Goal: Information Seeking & Learning: Learn about a topic

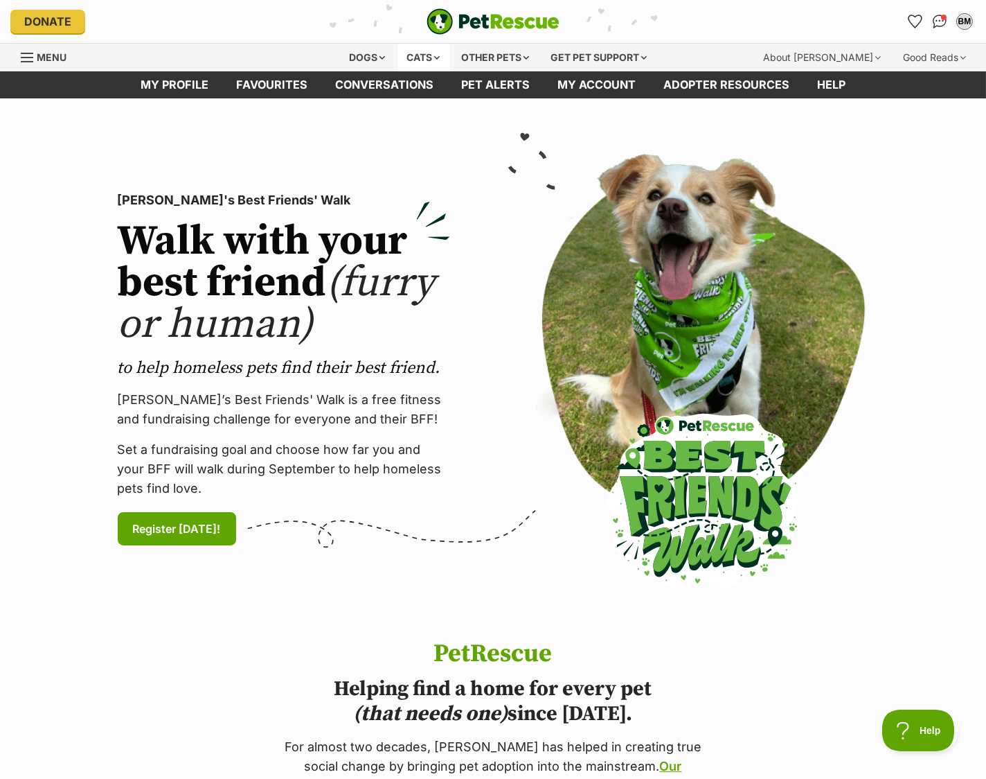
click at [402, 51] on div "Cats" at bounding box center [424, 58] width 53 height 28
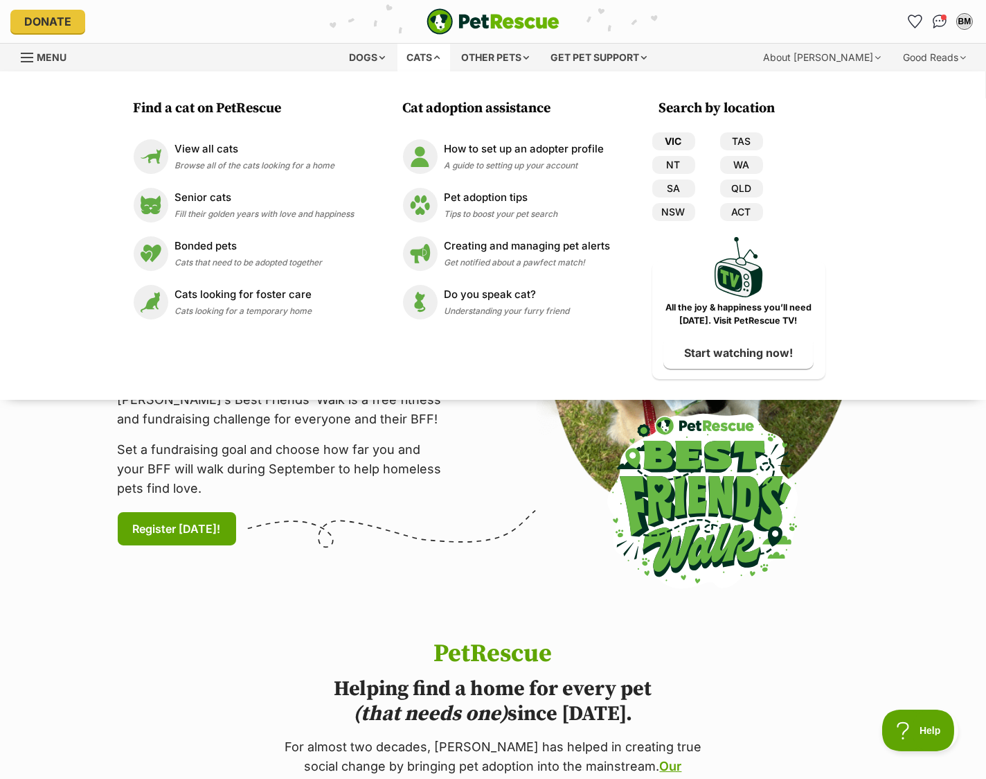
click at [696, 137] on link "VIC" at bounding box center [674, 141] width 43 height 18
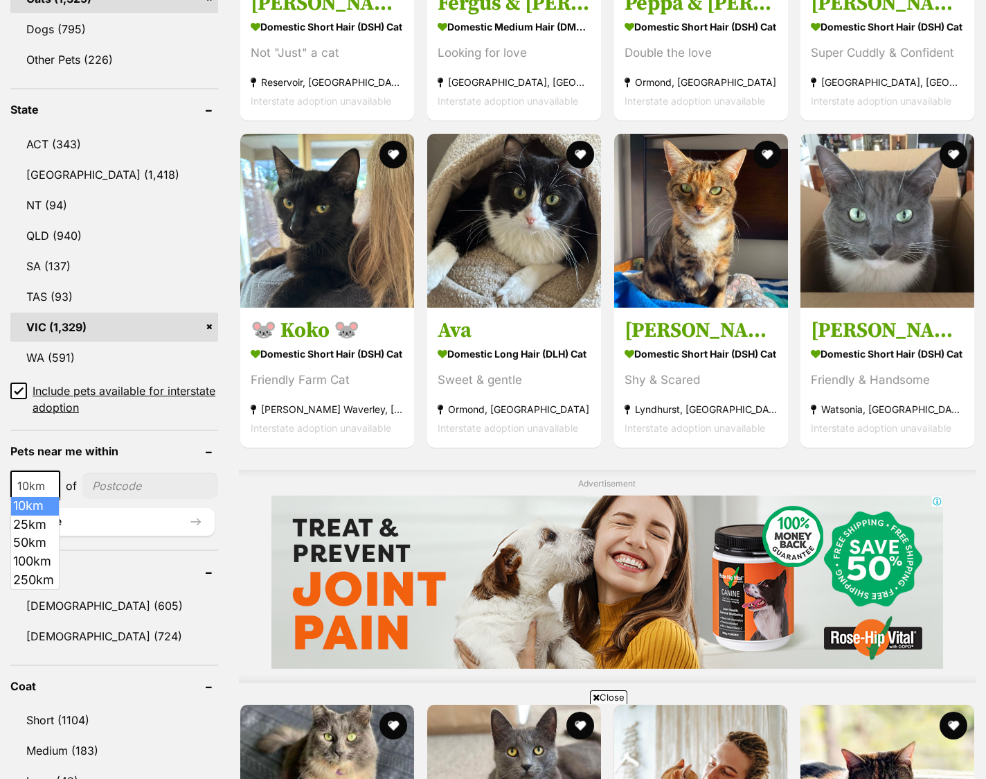
click at [53, 476] on span at bounding box center [53, 485] width 14 height 30
select select "25"
click at [156, 481] on input"] "postcode" at bounding box center [152, 485] width 134 height 26
type input"] "3058"
click at [40, 596] on link "Male (605)" at bounding box center [114, 605] width 208 height 29
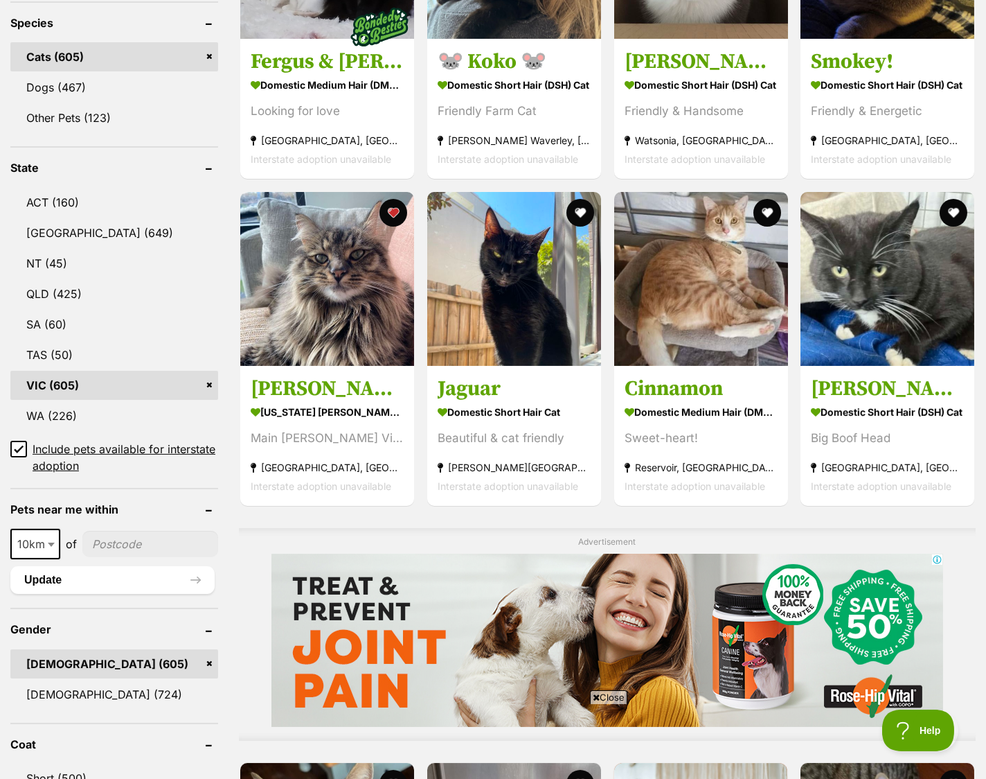
scroll to position [646, 0]
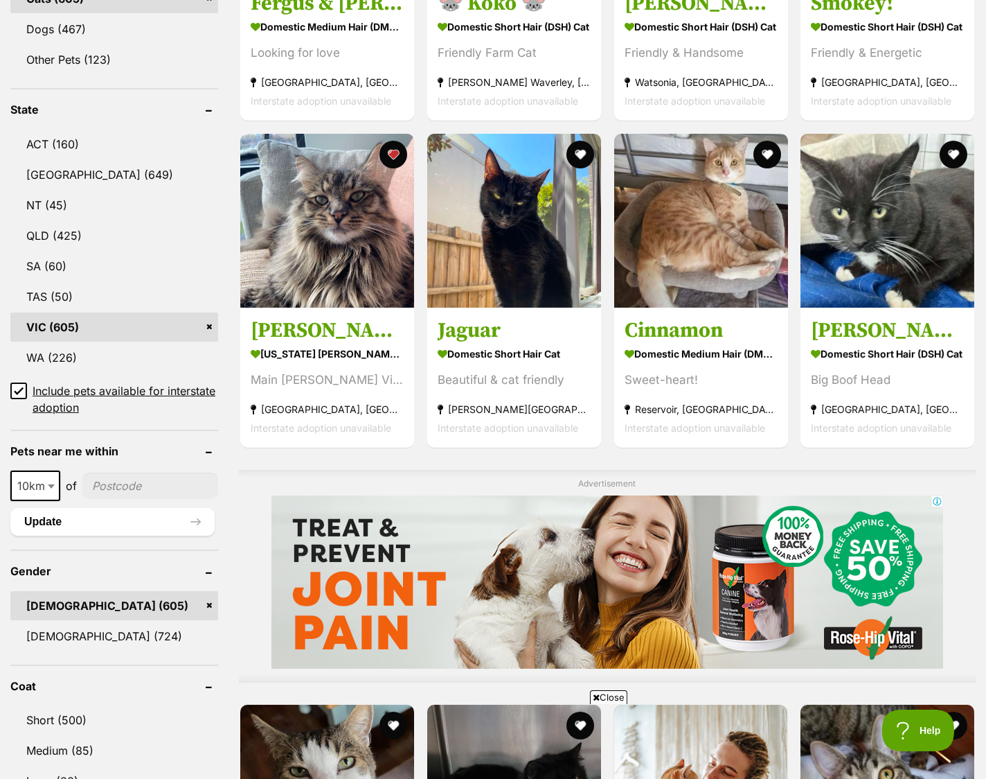
click at [17, 388] on icon at bounding box center [19, 391] width 10 height 10
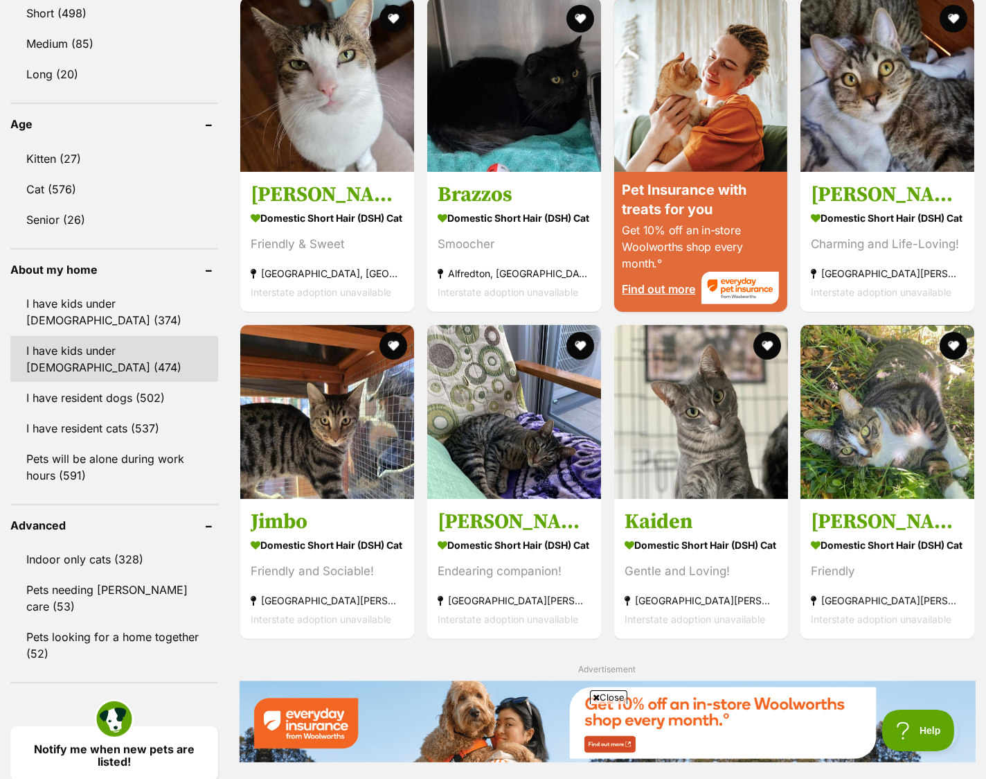
scroll to position [1293, 0]
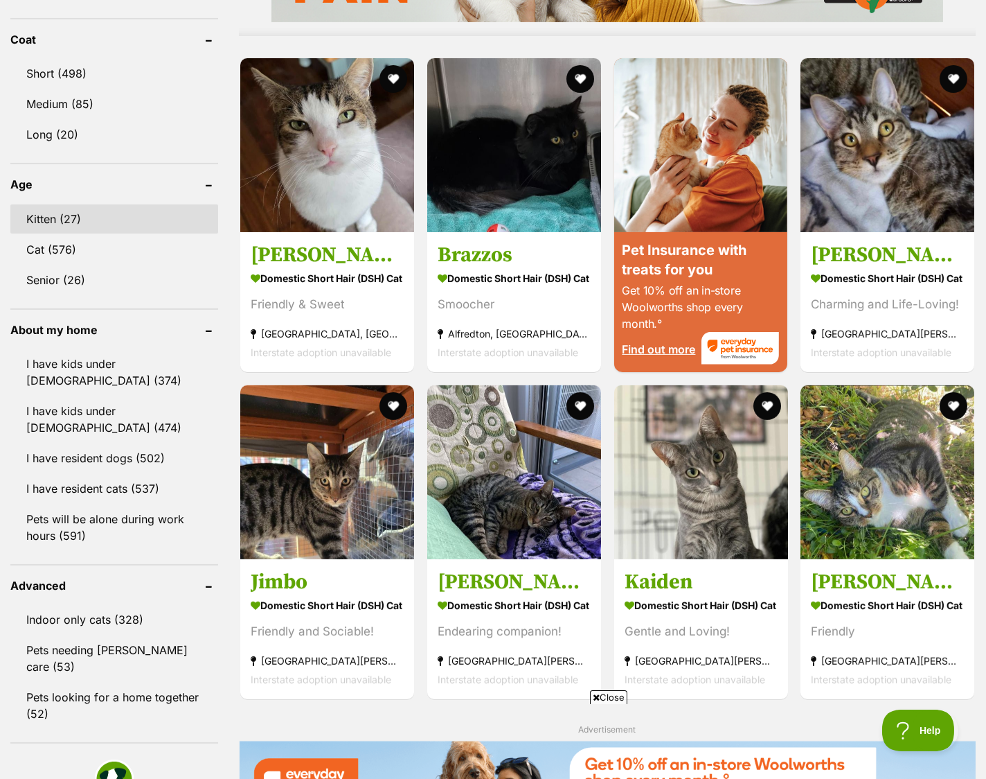
click at [52, 218] on link "Kitten (27)" at bounding box center [114, 218] width 208 height 29
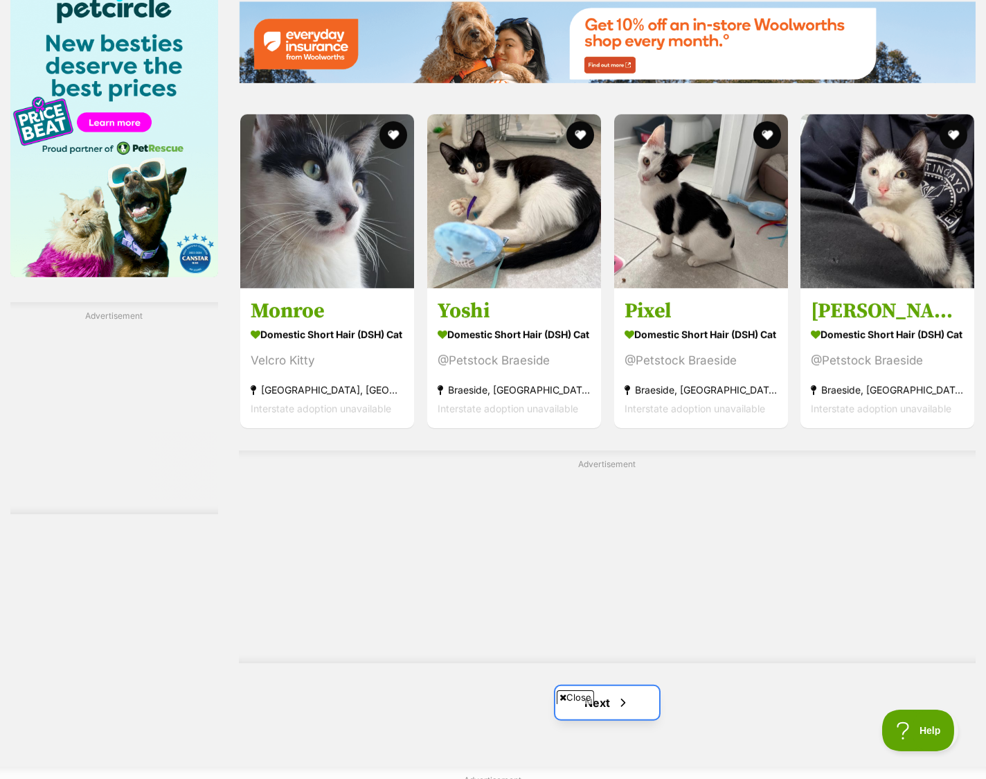
click at [628, 700] on span "Next page" at bounding box center [624, 702] width 14 height 17
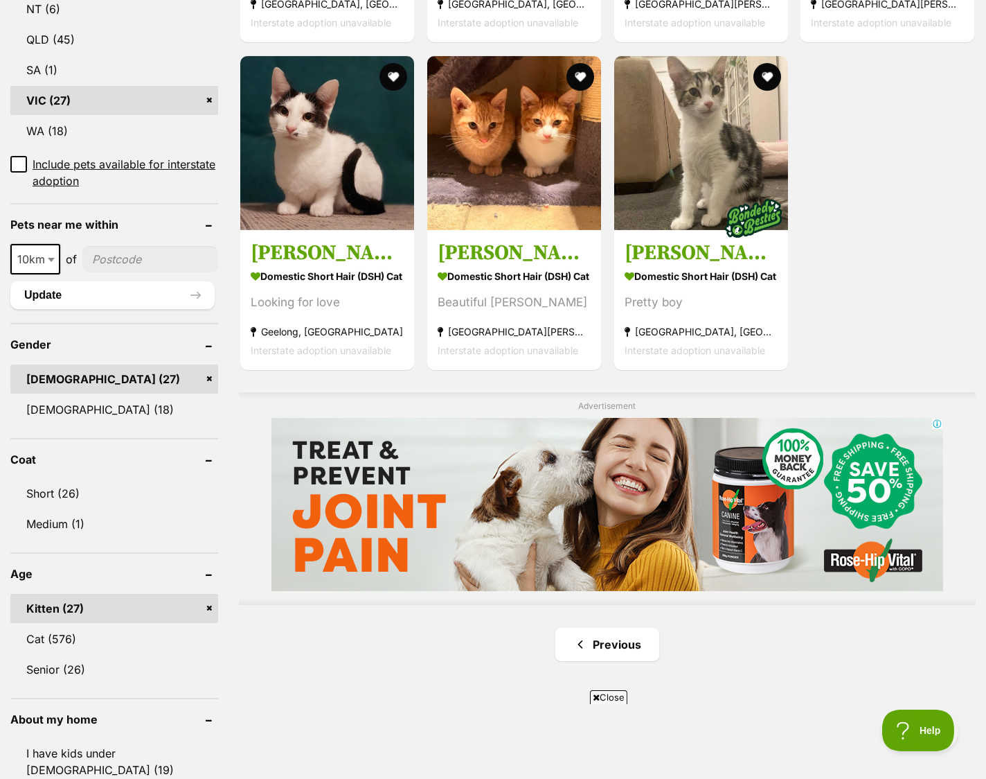
scroll to position [1108, 0]
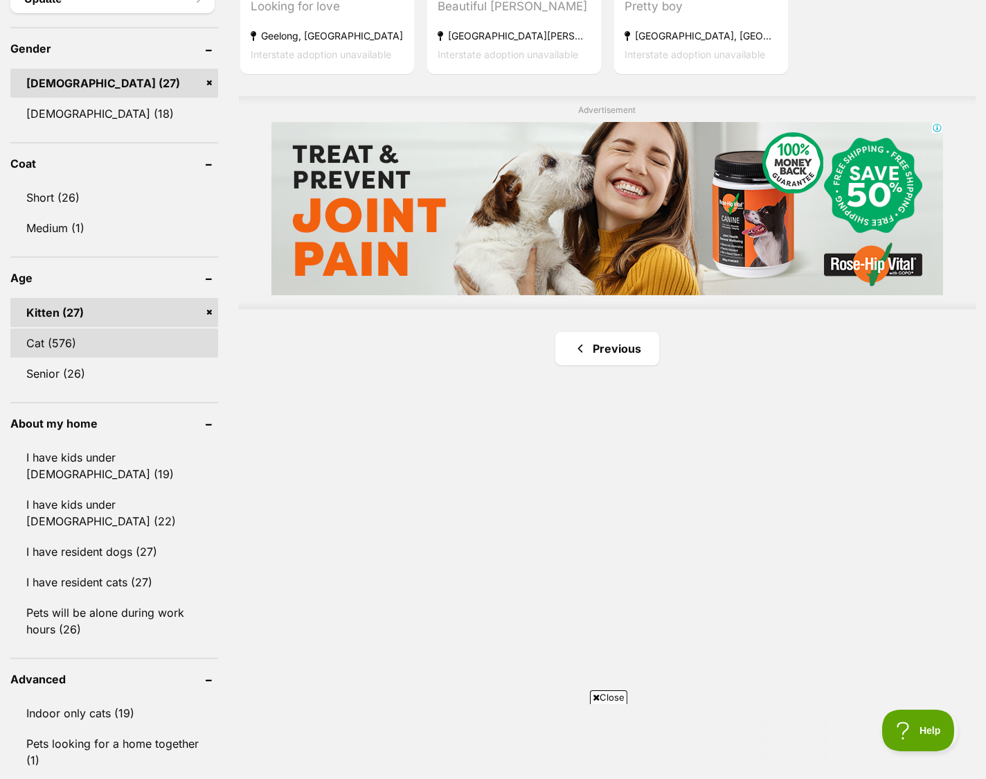
click at [72, 344] on link "Cat (576)" at bounding box center [114, 342] width 208 height 29
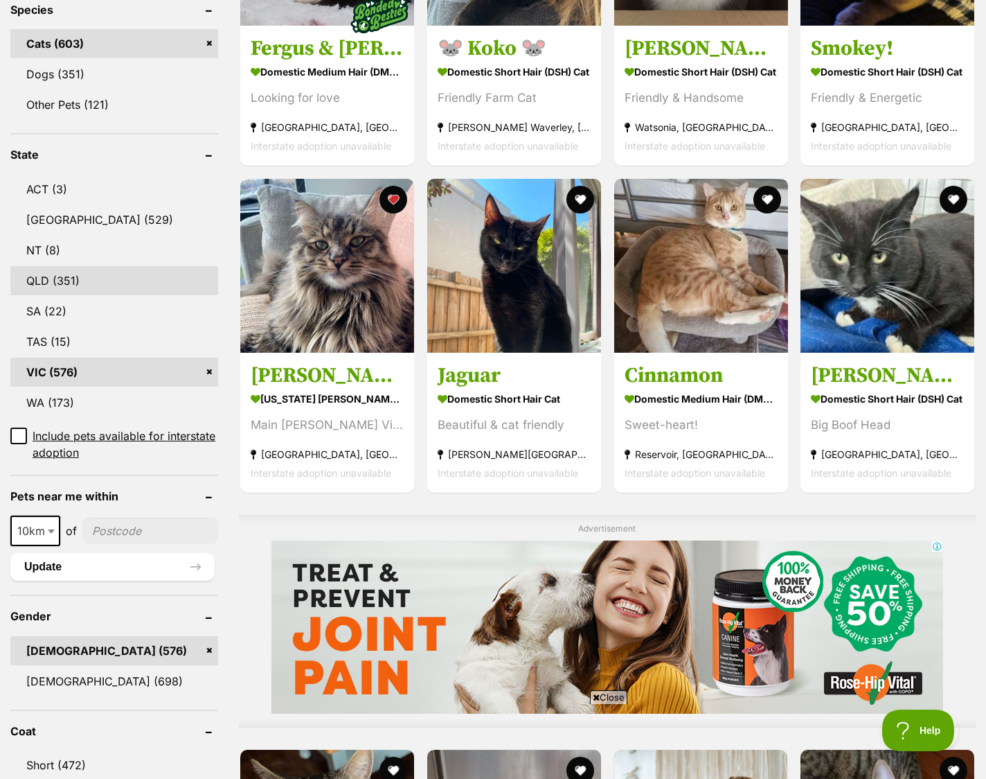
scroll to position [646, 0]
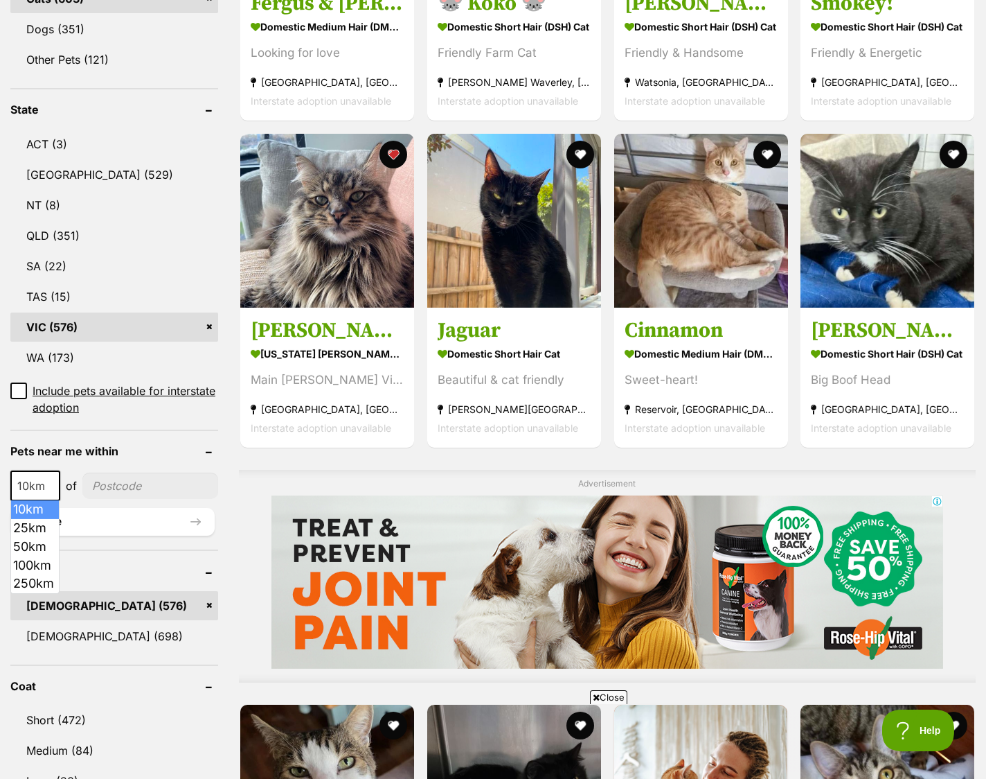
click at [34, 486] on span "10km" at bounding box center [35, 485] width 47 height 19
select select "25"
click at [136, 491] on input"] "postcode" at bounding box center [152, 485] width 134 height 26
type input"] "3058"
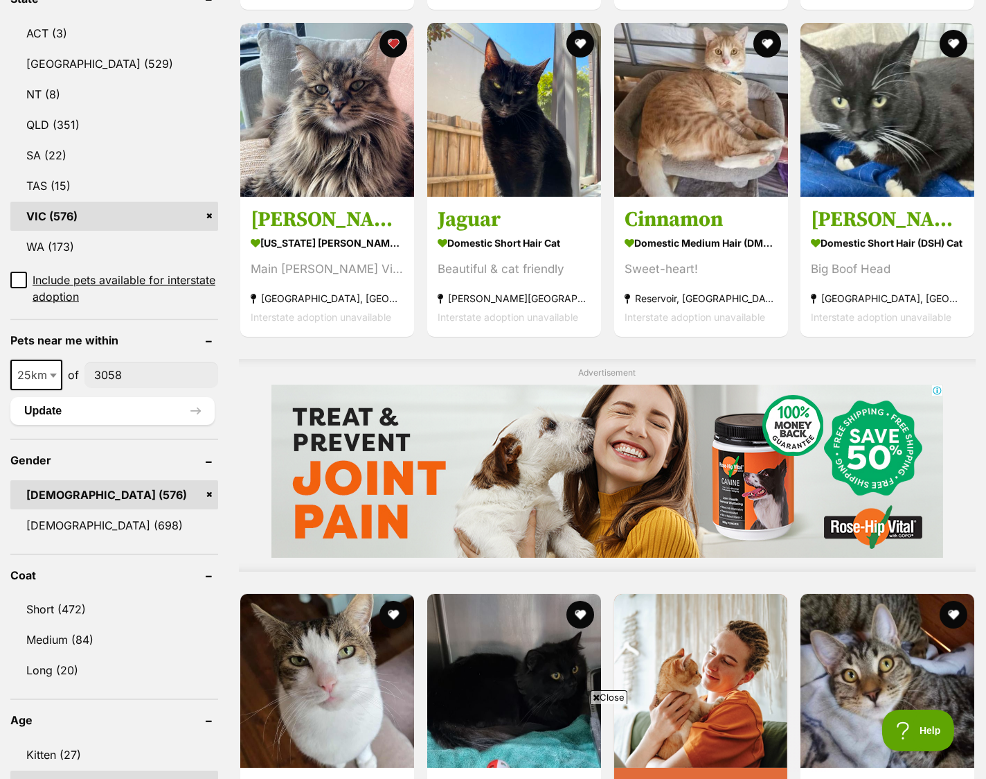
scroll to position [831, 0]
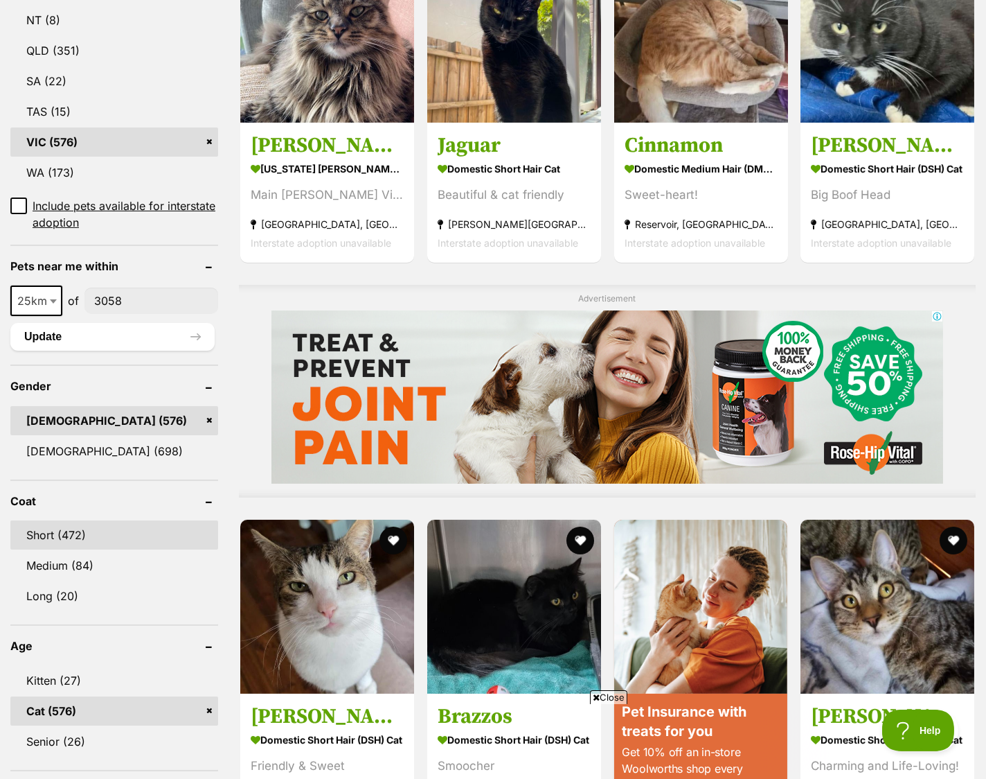
click at [133, 553] on link "Medium (84)" at bounding box center [114, 565] width 208 height 29
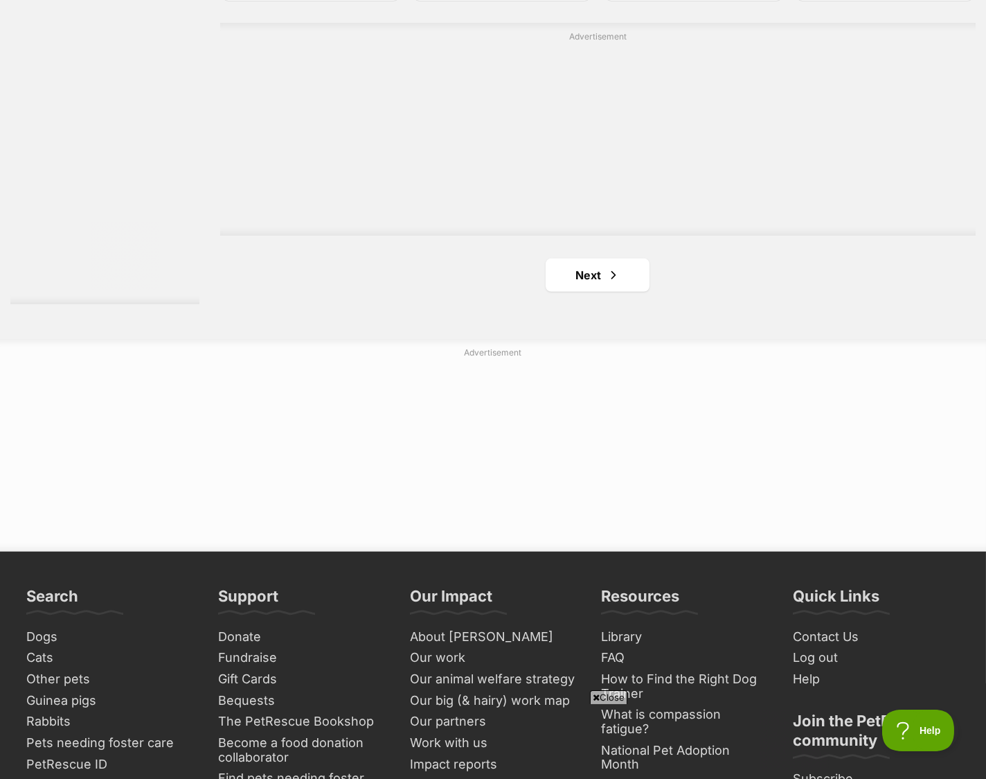
scroll to position [2493, 0]
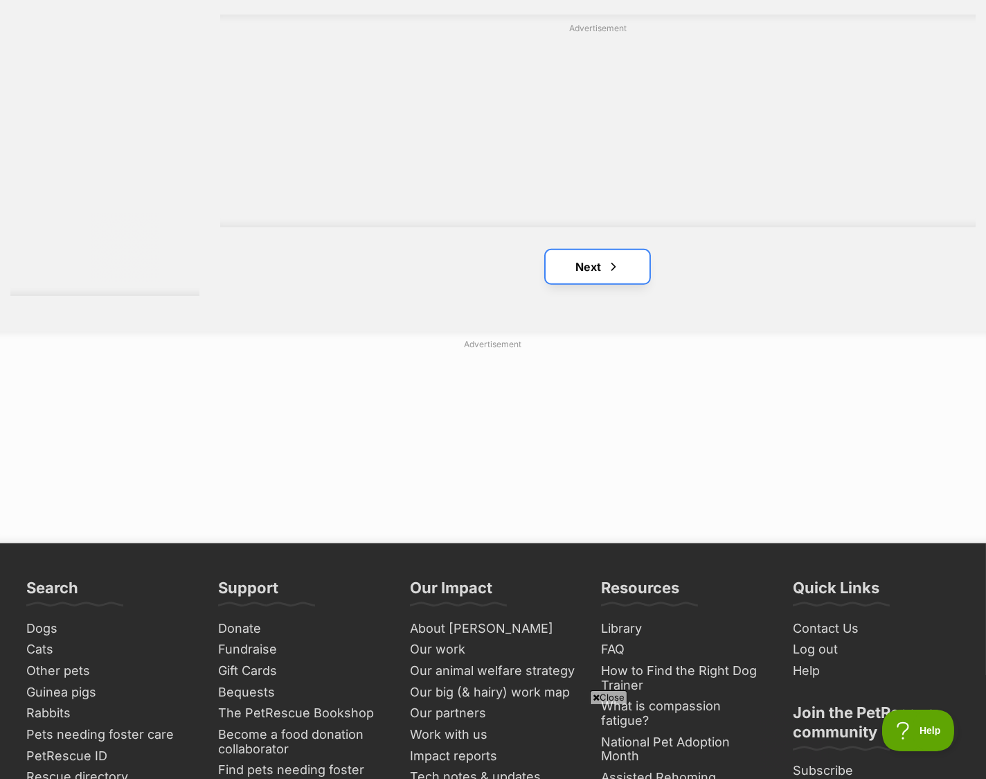
click at [592, 283] on link "Next" at bounding box center [598, 266] width 104 height 33
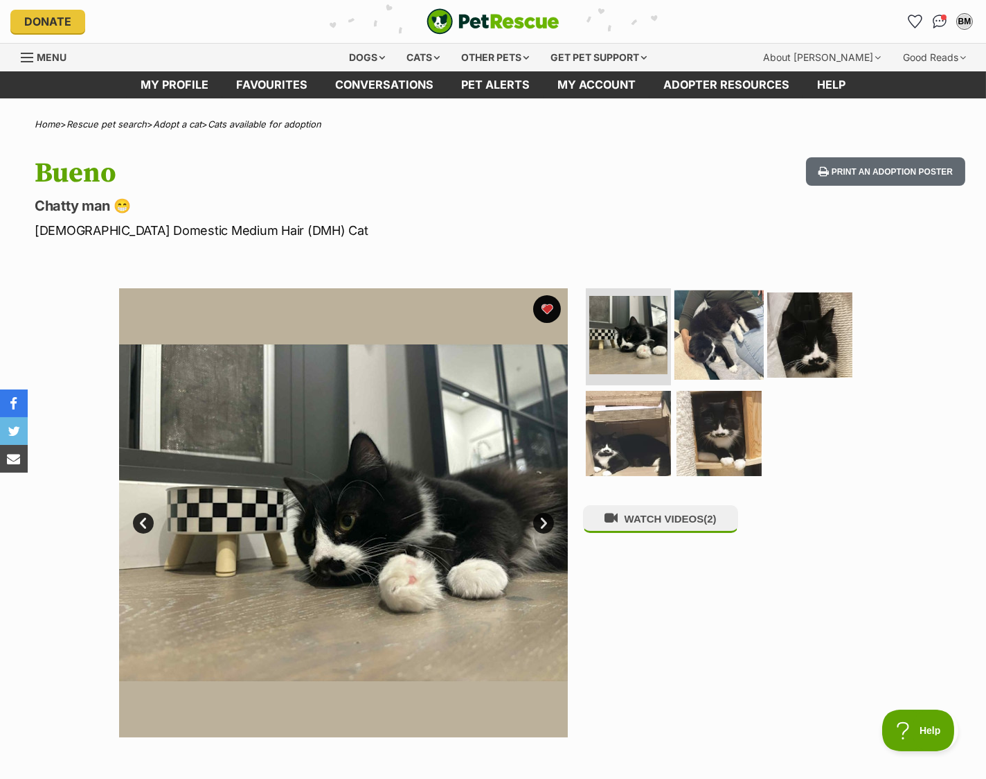
click at [708, 355] on img at bounding box center [719, 334] width 89 height 89
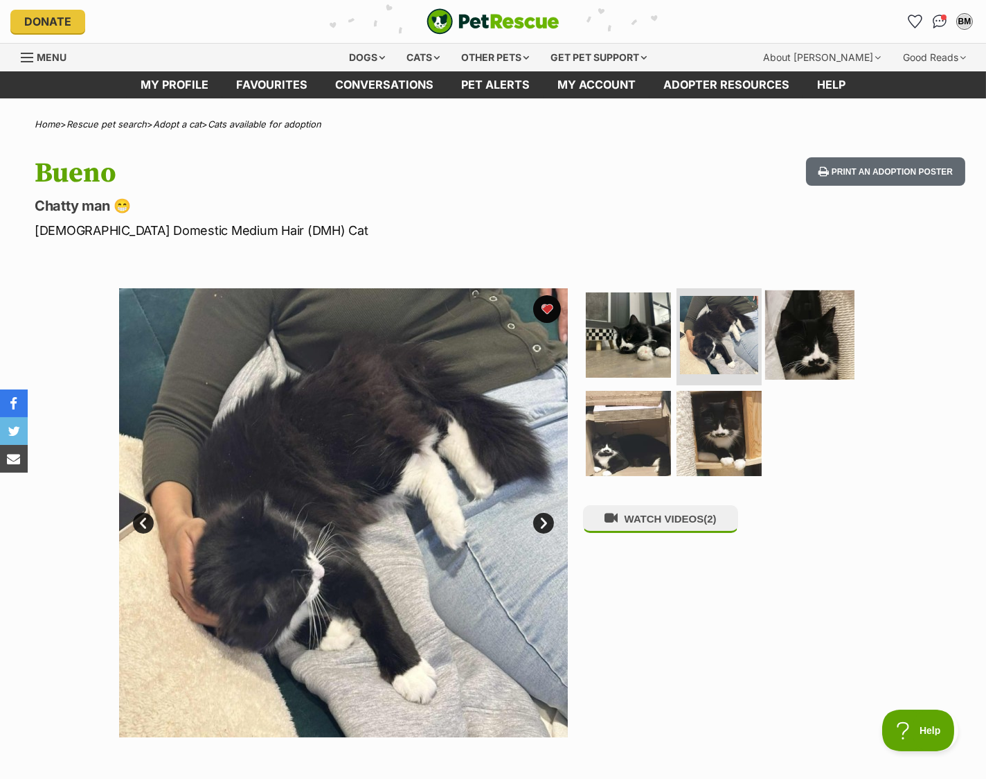
click at [801, 351] on img at bounding box center [809, 334] width 89 height 89
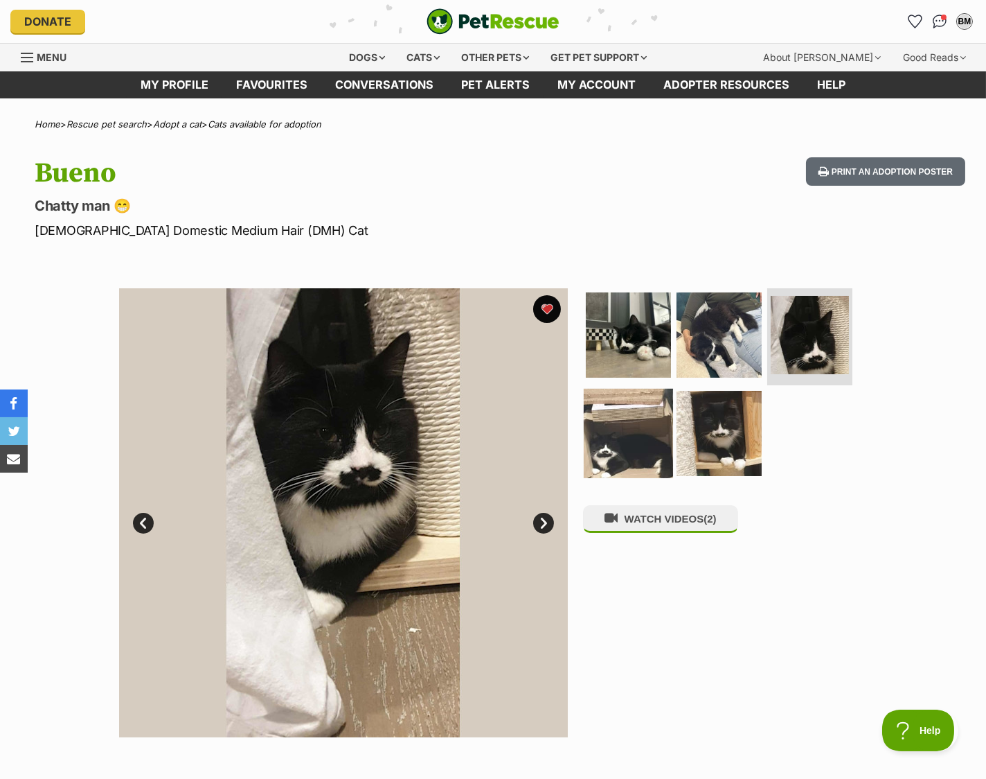
click at [605, 432] on img at bounding box center [628, 432] width 89 height 89
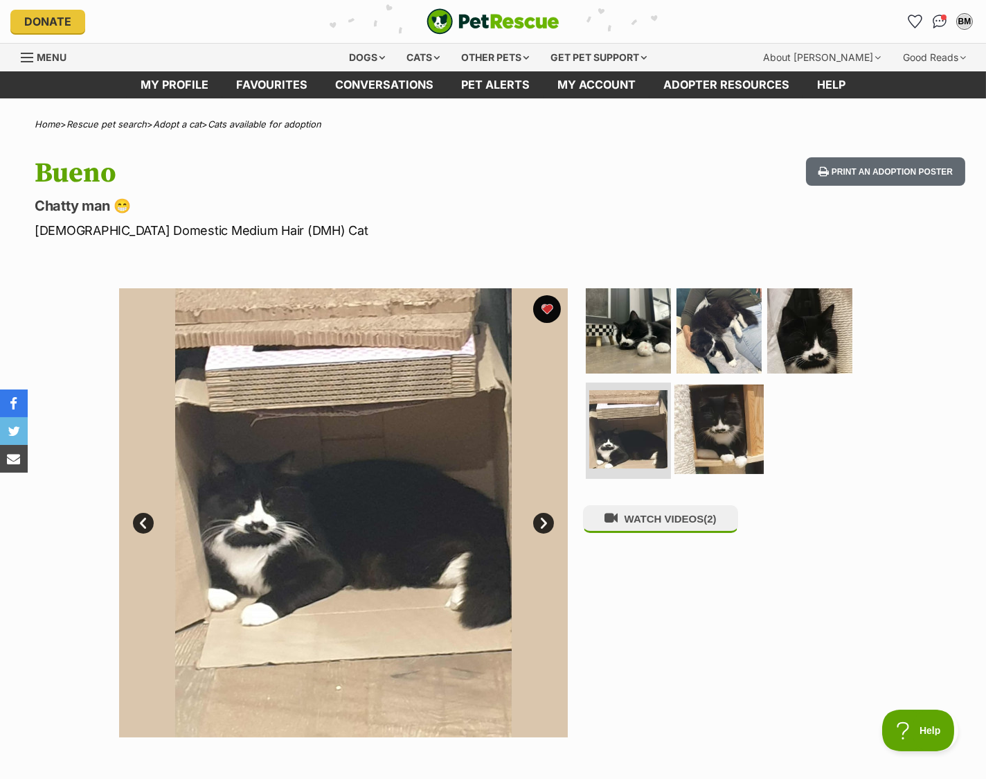
click at [707, 429] on img at bounding box center [719, 428] width 89 height 89
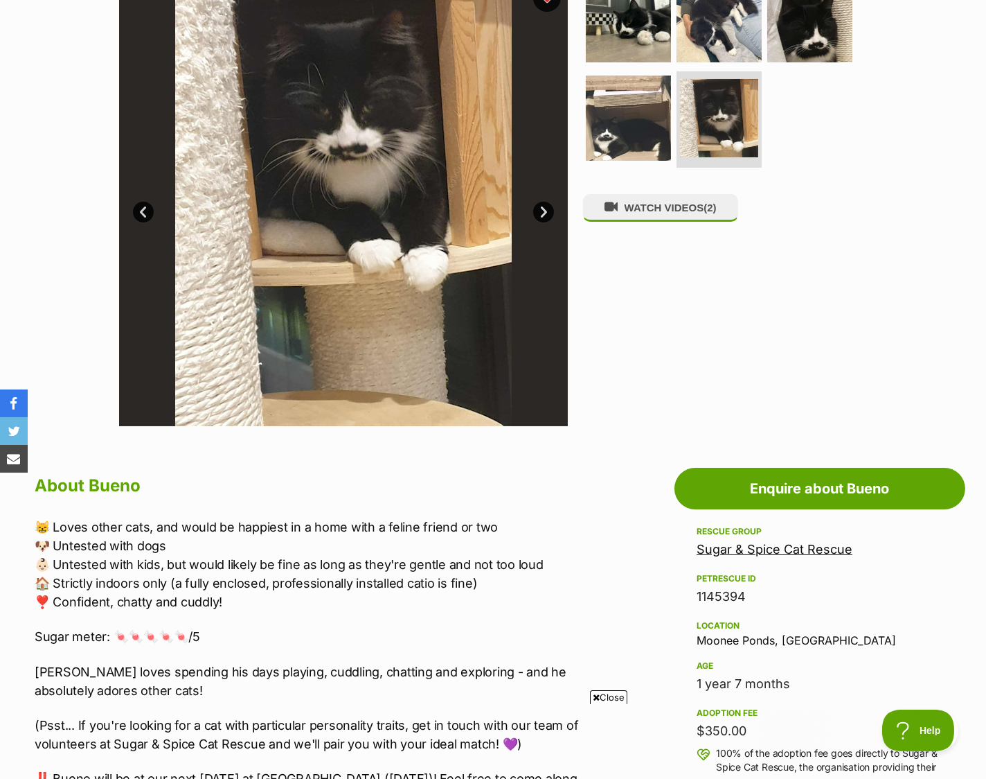
scroll to position [369, 0]
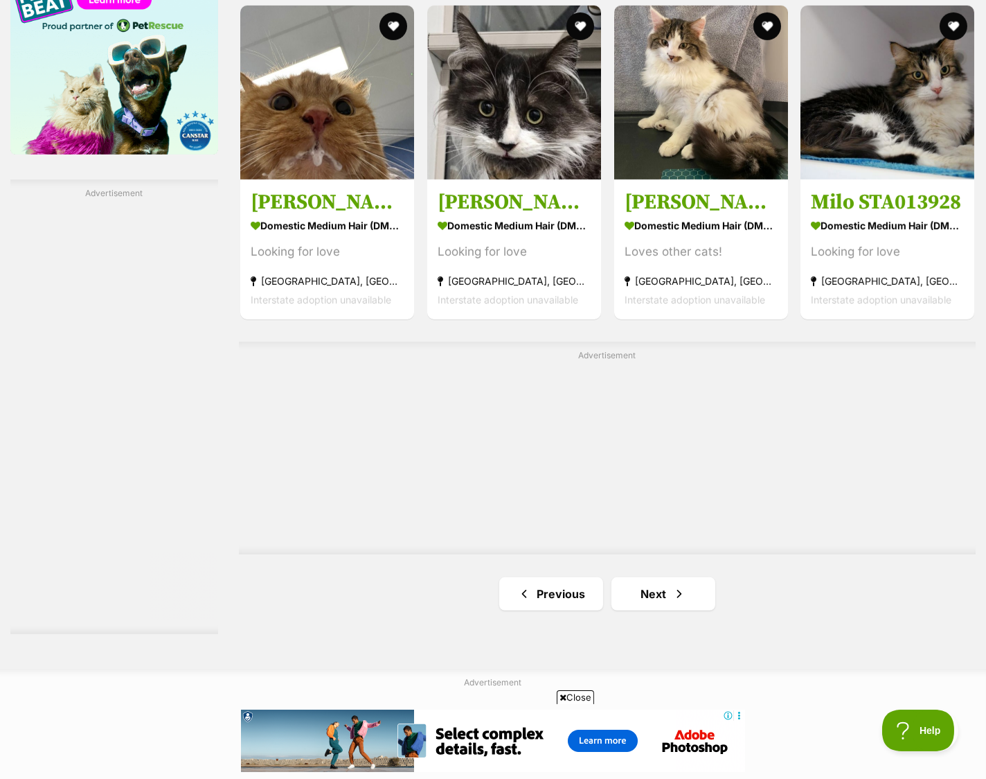
scroll to position [2309, 0]
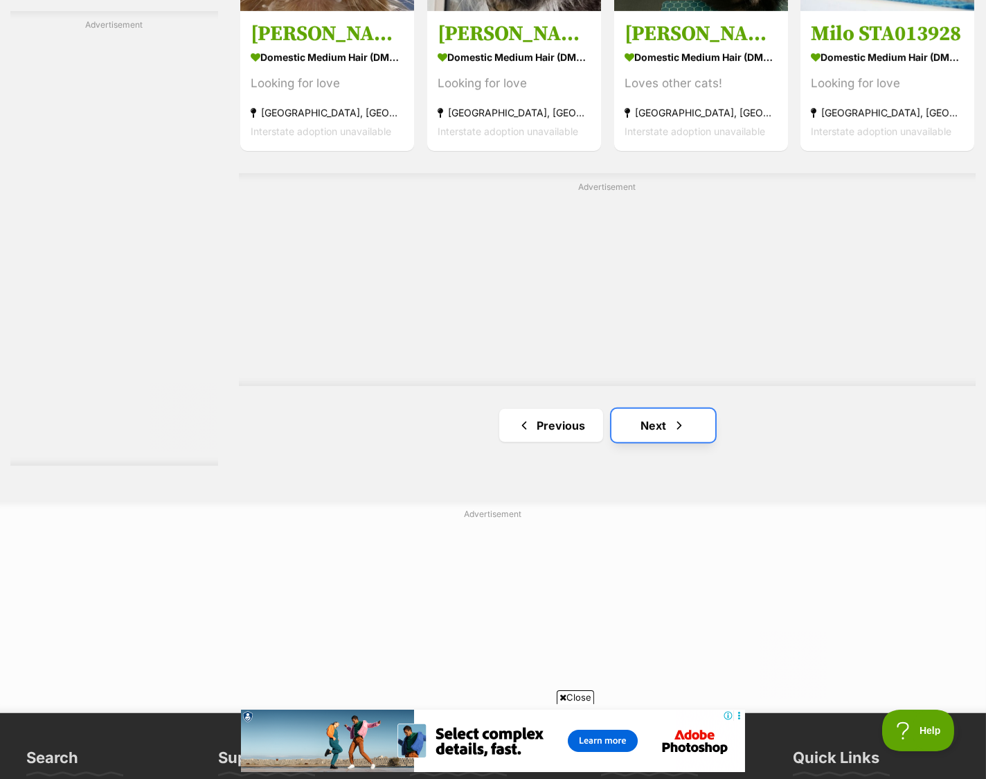
click at [705, 440] on link "Next" at bounding box center [664, 425] width 104 height 33
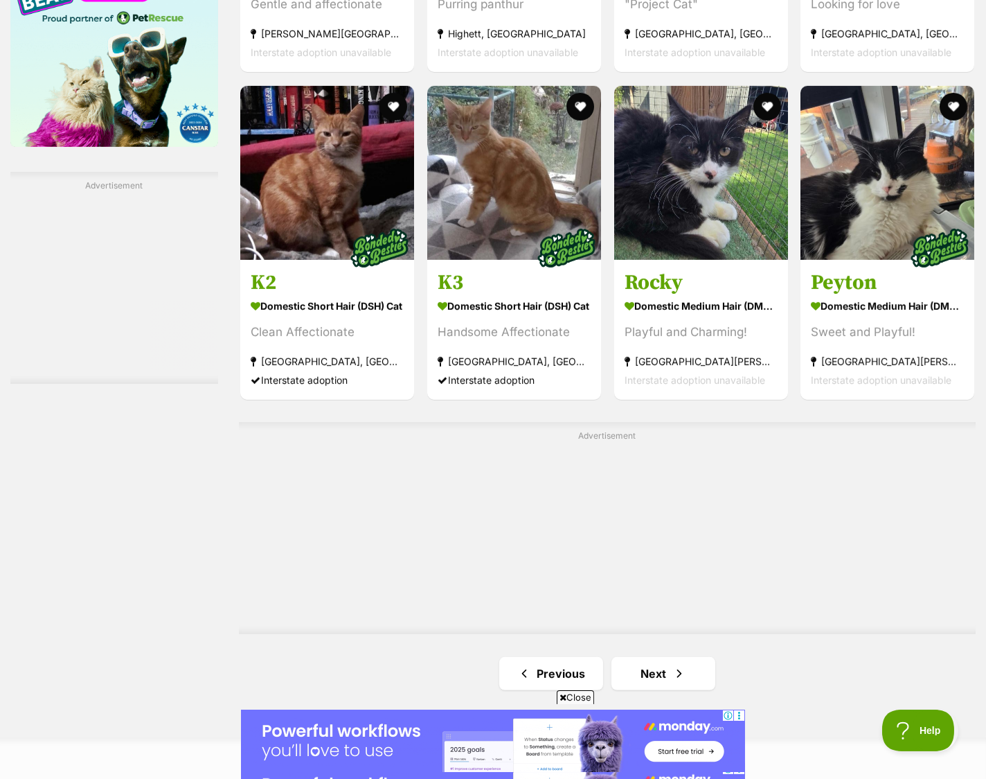
scroll to position [2309, 0]
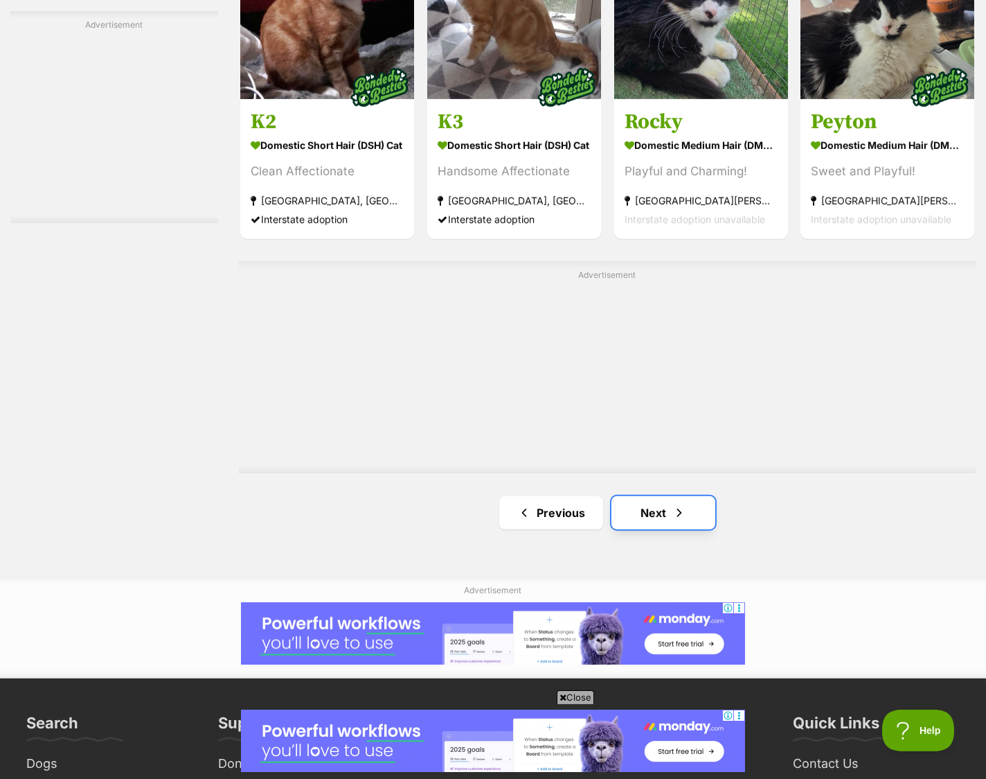
click at [662, 529] on link "Next" at bounding box center [664, 512] width 104 height 33
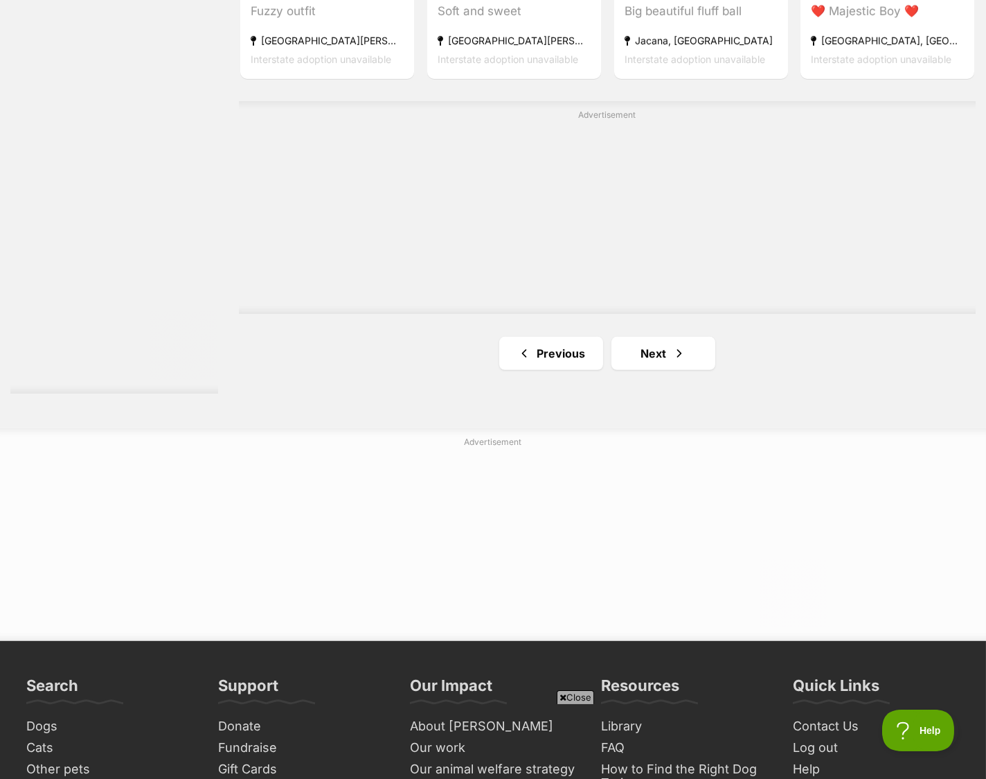
scroll to position [2401, 0]
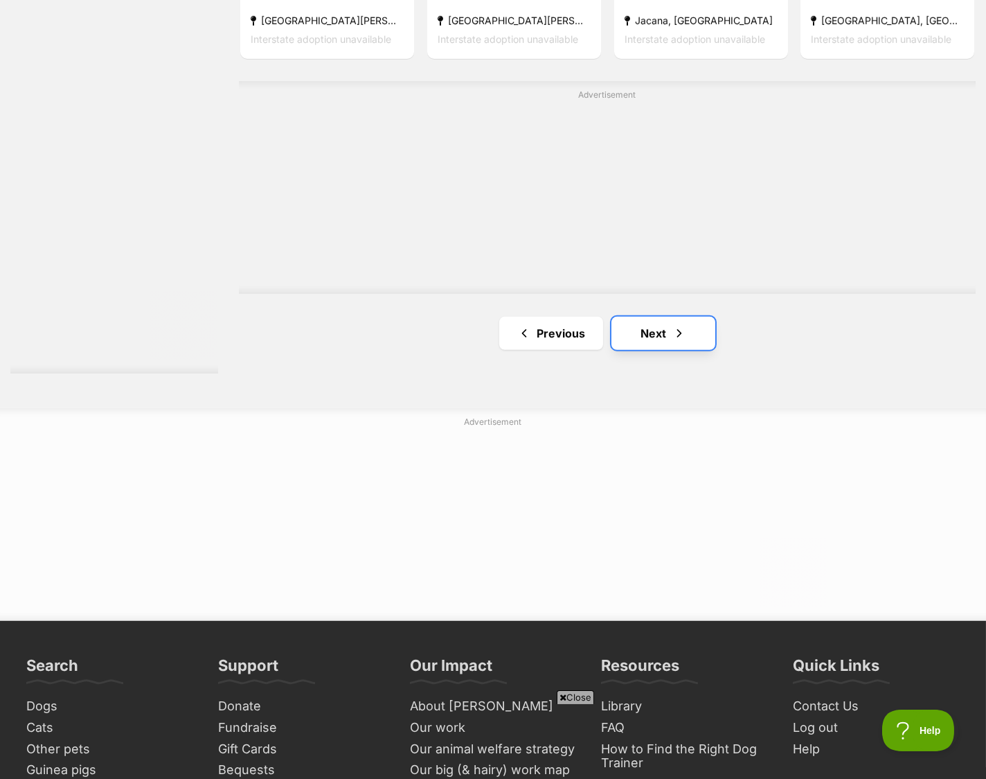
click at [688, 340] on link "Next" at bounding box center [664, 333] width 104 height 33
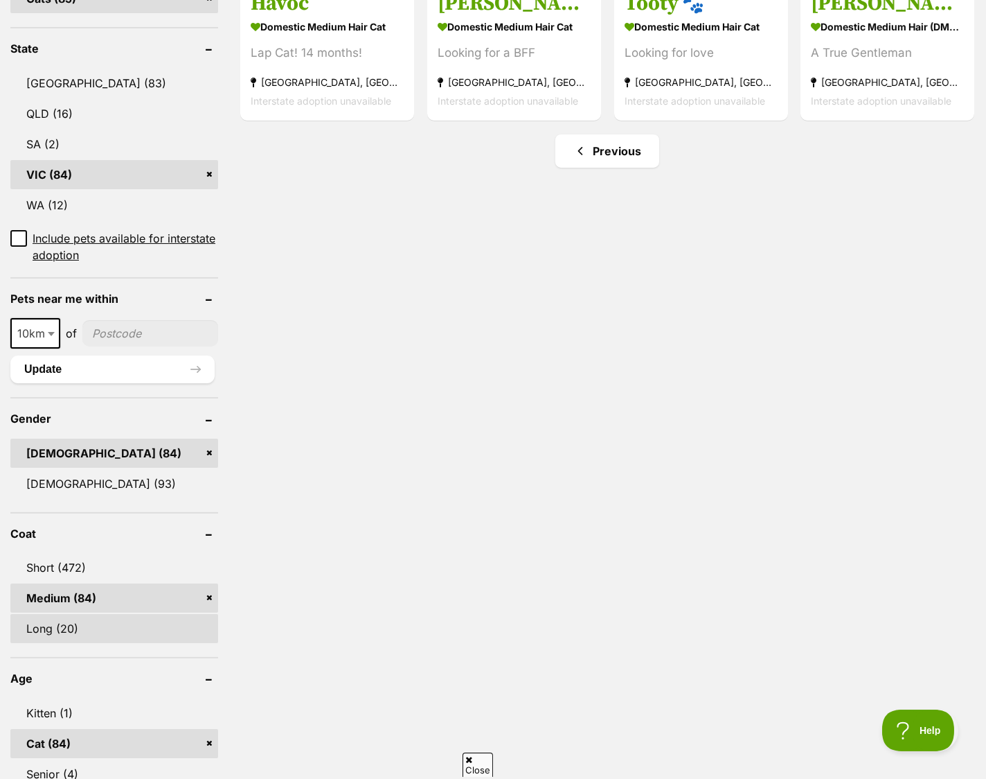
click at [96, 628] on link "Long (20)" at bounding box center [114, 628] width 208 height 29
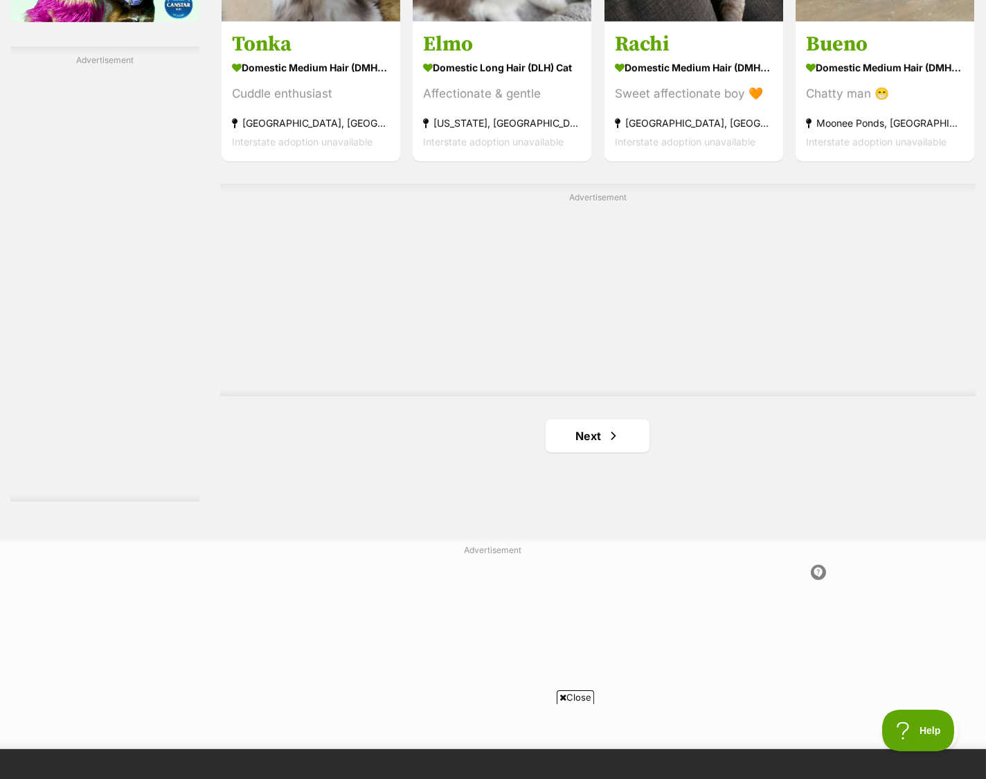
scroll to position [2401, 0]
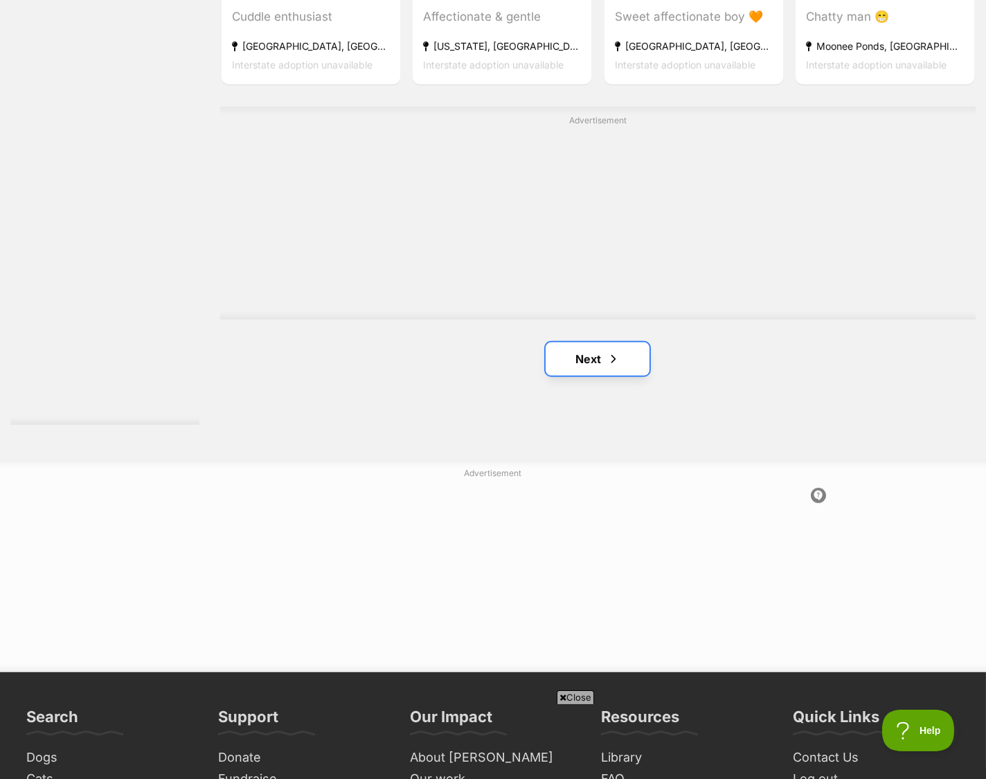
click at [600, 375] on link "Next" at bounding box center [598, 358] width 104 height 33
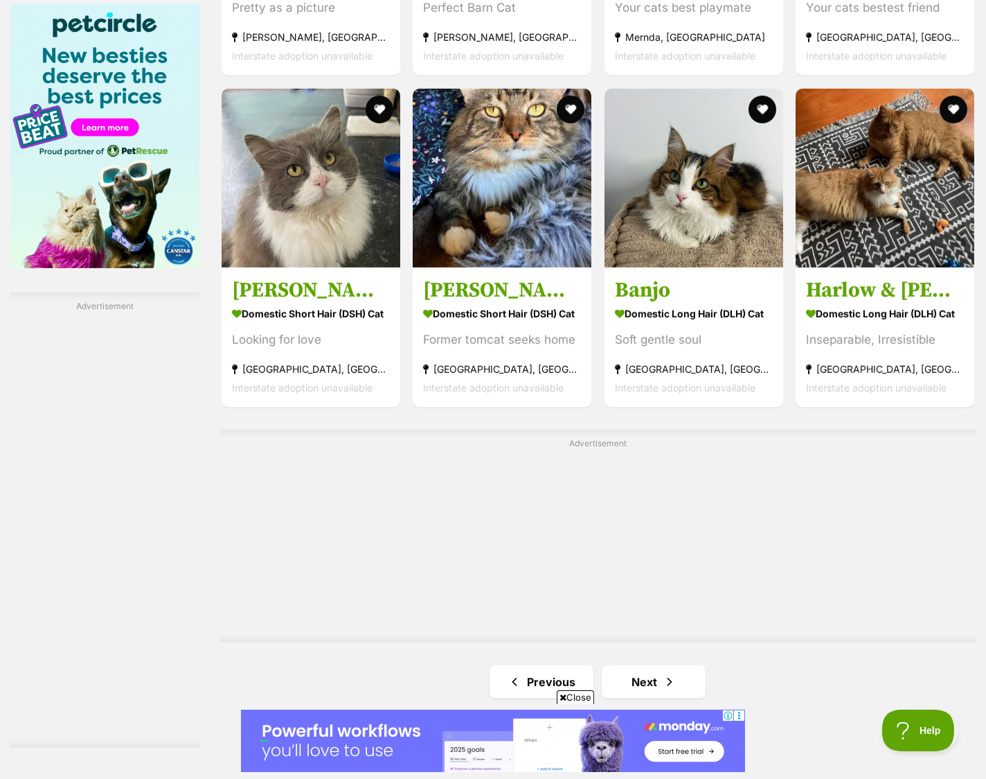
scroll to position [2401, 0]
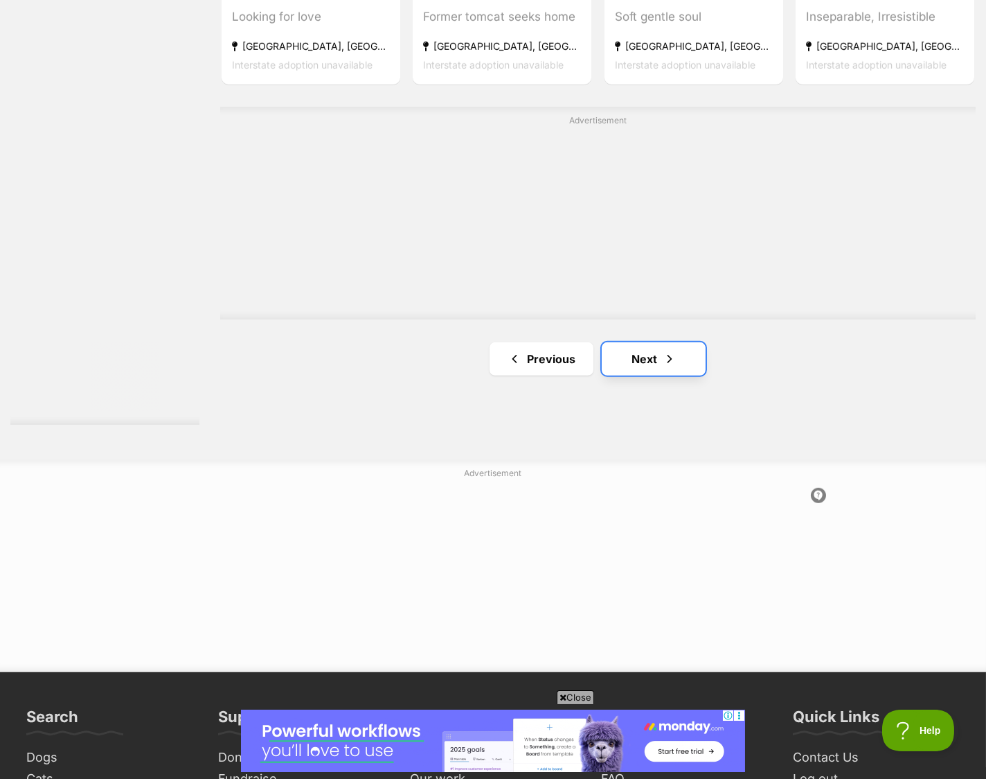
click at [648, 365] on link "Next" at bounding box center [654, 358] width 104 height 33
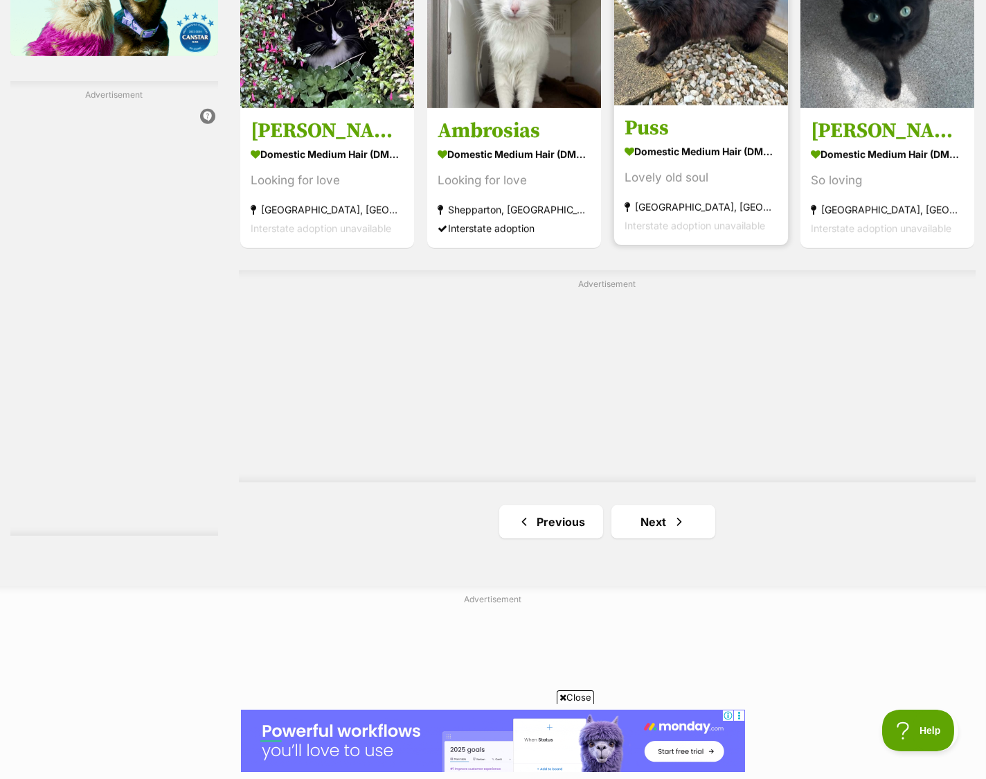
scroll to position [2309, 0]
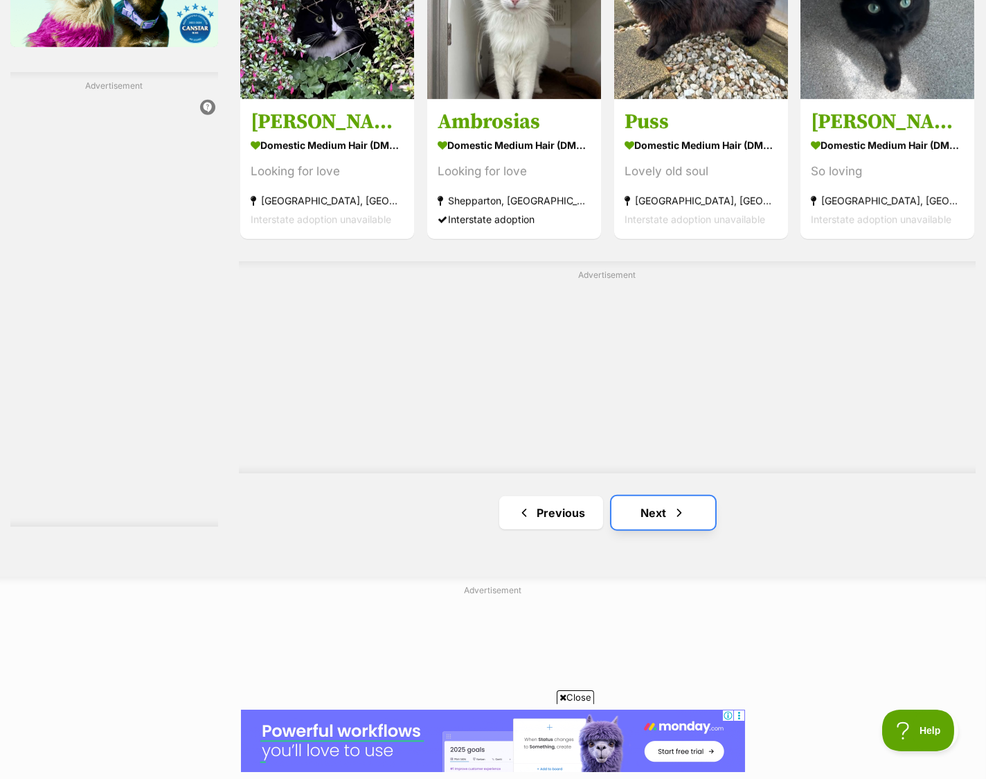
click at [675, 521] on span "Next page" at bounding box center [680, 512] width 14 height 17
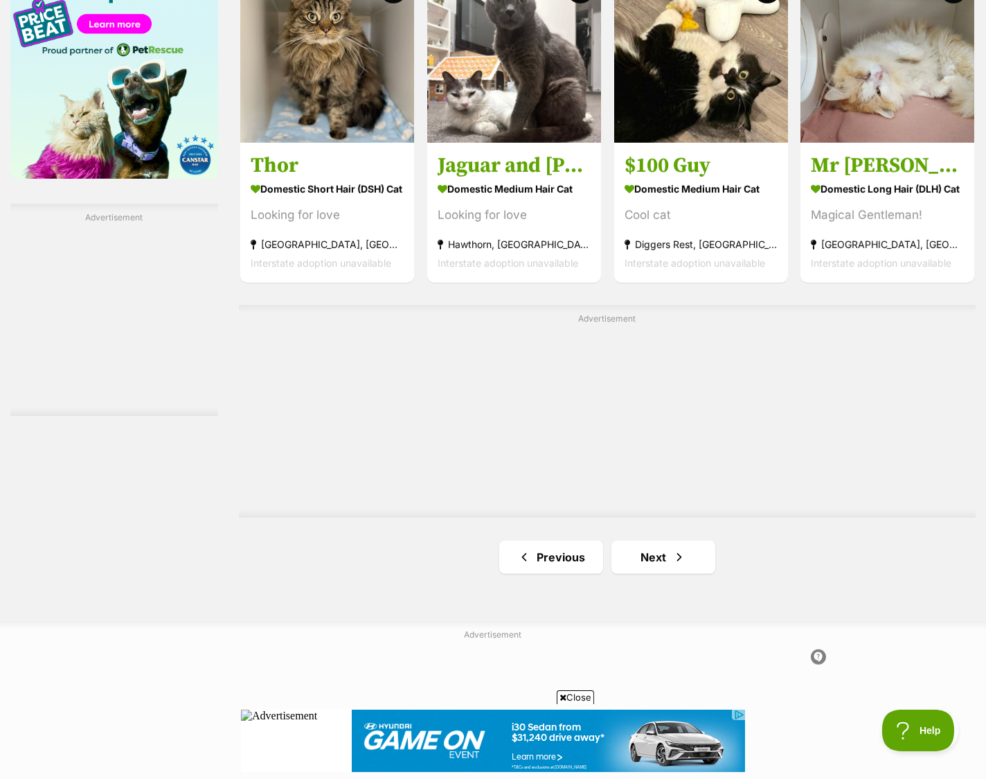
scroll to position [2216, 0]
